Goal: Information Seeking & Learning: Learn about a topic

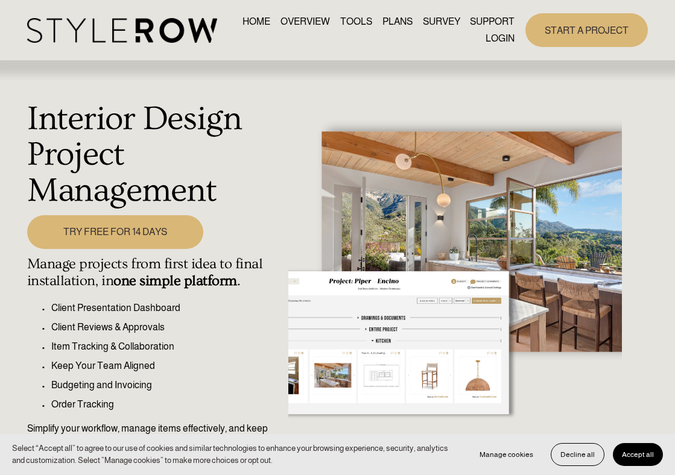
click at [389, 25] on link "PLANS" at bounding box center [397, 22] width 30 height 16
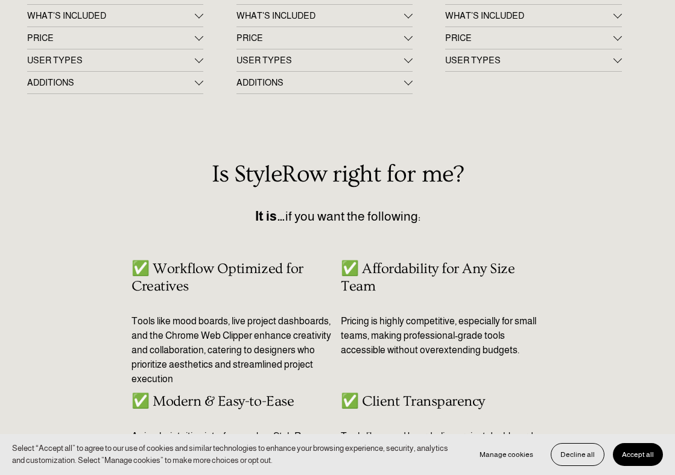
scroll to position [142, 0]
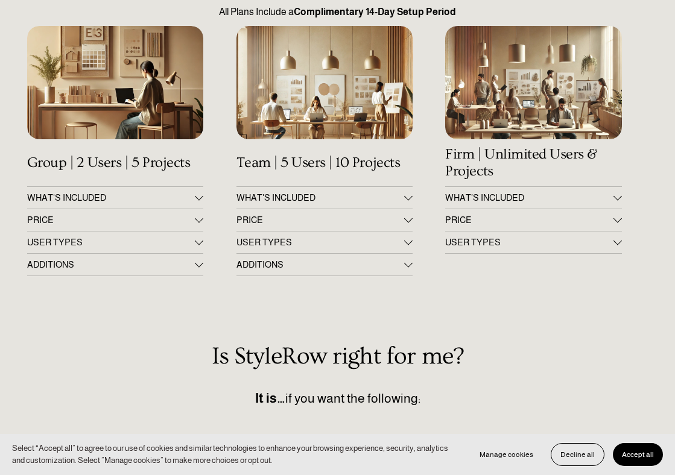
click at [195, 220] on div at bounding box center [199, 219] width 8 height 8
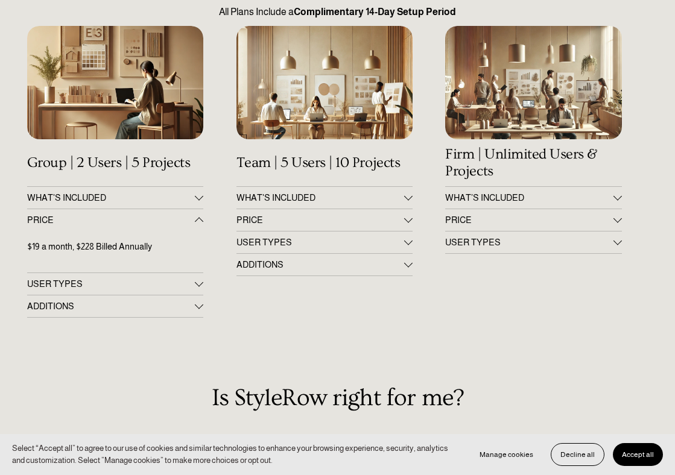
click at [195, 223] on div at bounding box center [199, 222] width 8 height 8
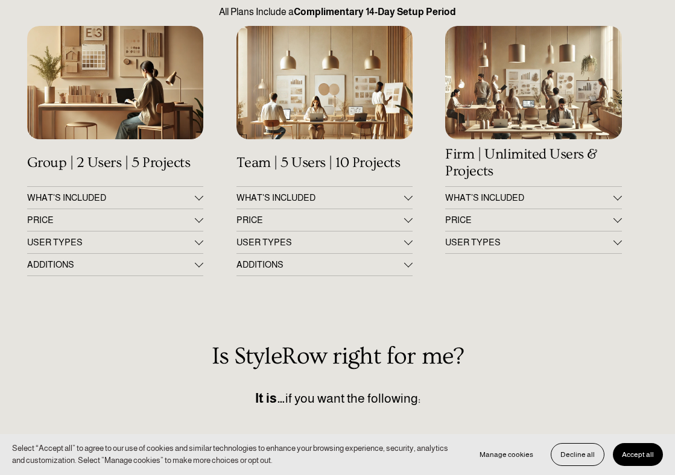
click at [277, 219] on span "PRICE" at bounding box center [320, 220] width 168 height 10
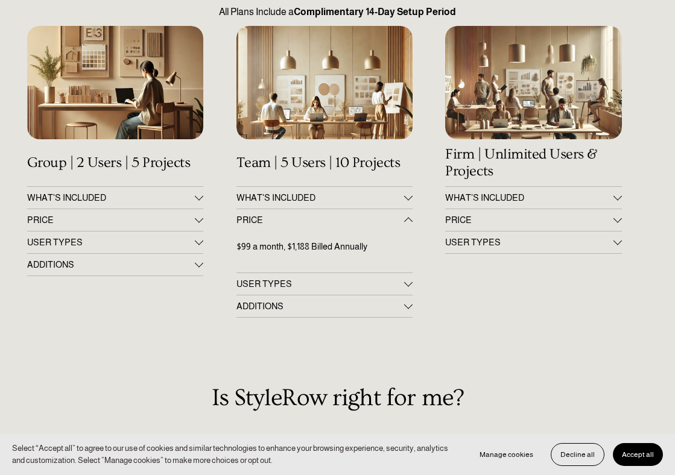
click at [277, 219] on span "PRICE" at bounding box center [320, 220] width 168 height 10
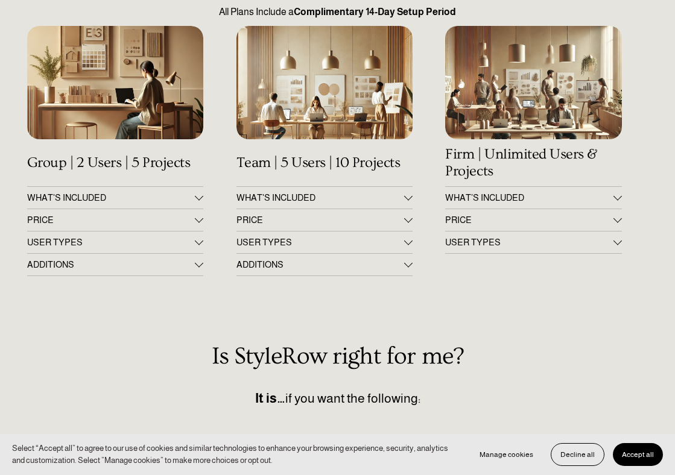
click at [200, 220] on div at bounding box center [199, 219] width 8 height 8
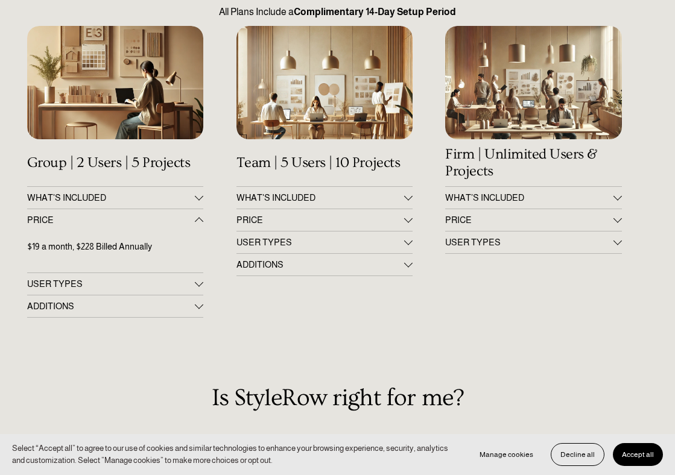
click at [200, 220] on div at bounding box center [199, 222] width 8 height 8
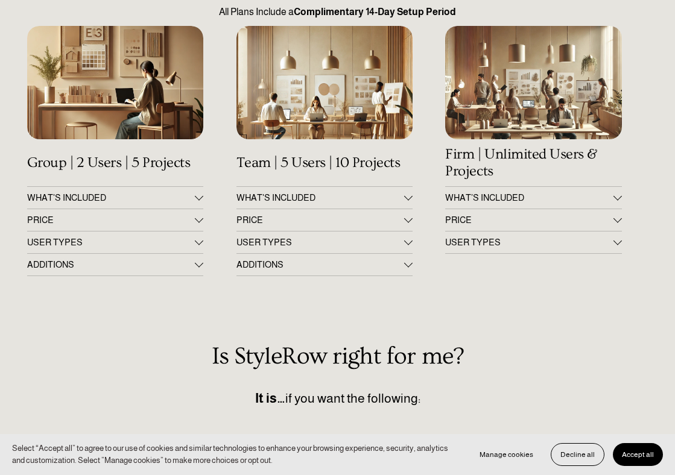
click at [258, 220] on span "PRICE" at bounding box center [320, 220] width 168 height 10
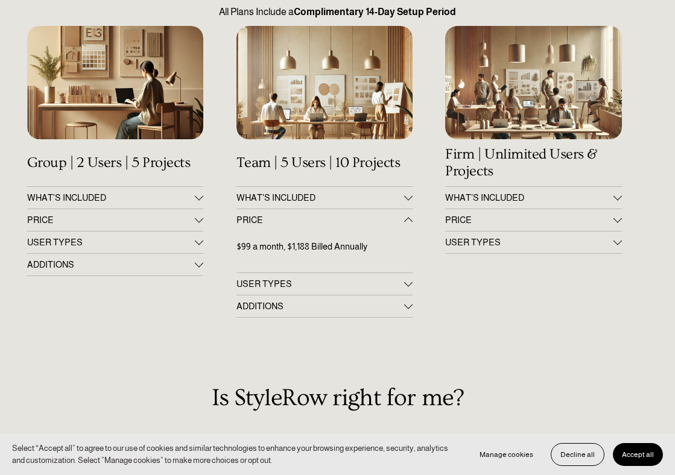
click at [258, 220] on span "PRICE" at bounding box center [320, 220] width 168 height 10
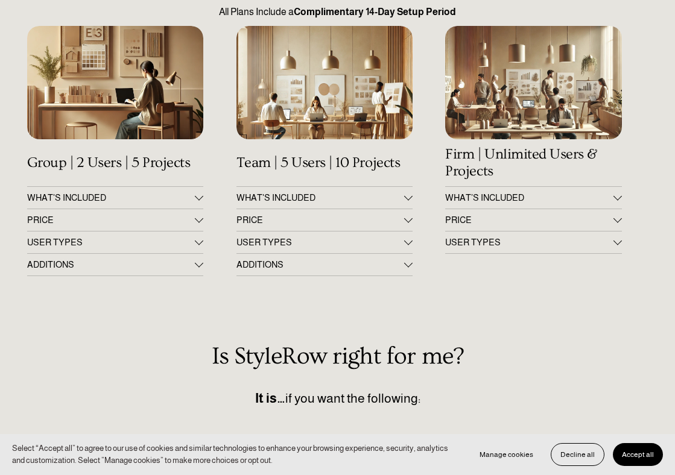
click at [192, 242] on span "USER TYPES" at bounding box center [111, 243] width 168 height 10
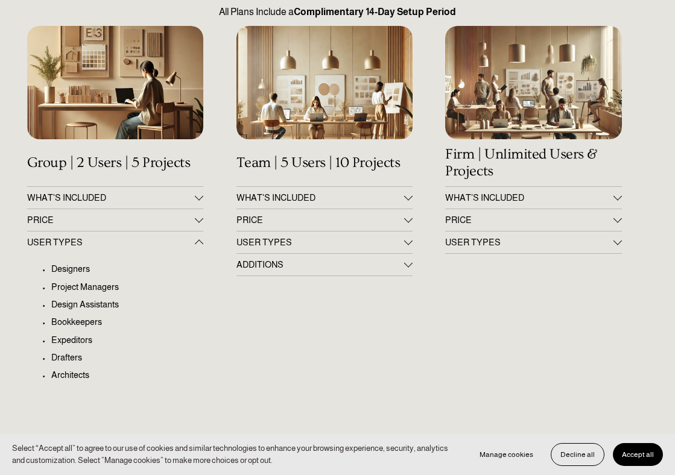
click at [192, 243] on span "USER TYPES" at bounding box center [111, 243] width 168 height 10
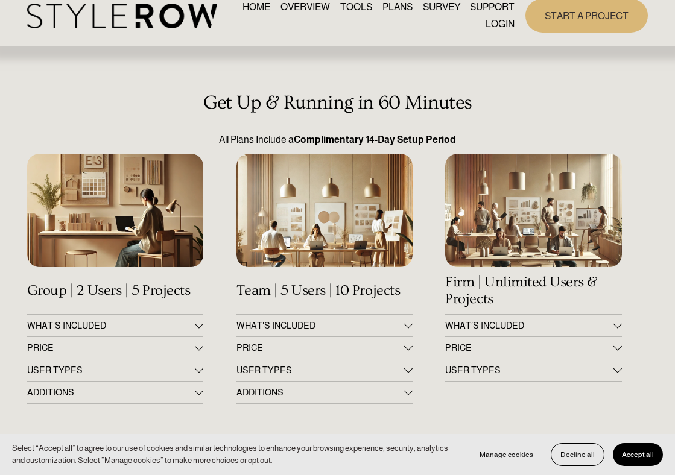
scroll to position [10, 0]
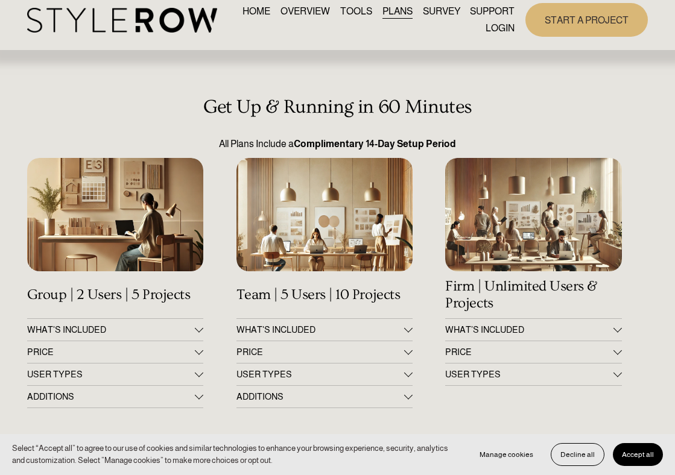
click at [191, 243] on div at bounding box center [115, 214] width 177 height 113
click at [295, 16] on link "OVERVIEW" at bounding box center [305, 12] width 49 height 16
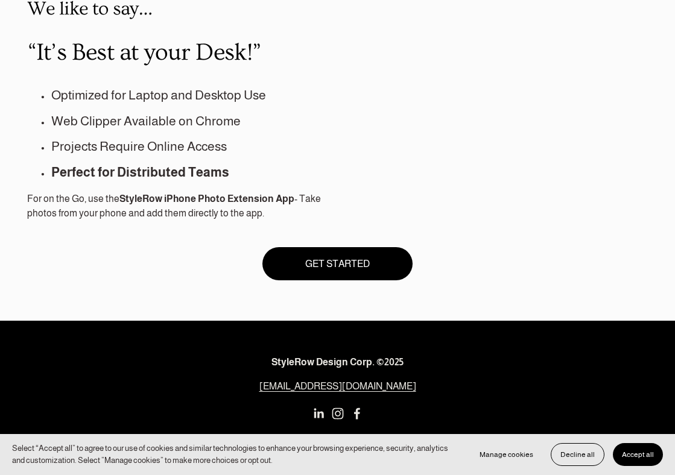
scroll to position [917, 0]
